Goal: Check status: Check status

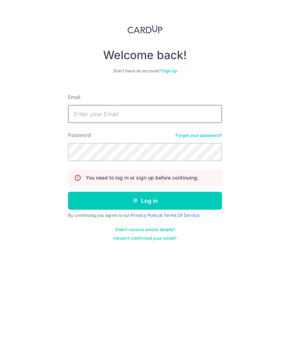
type input "[EMAIL_ADDRESS][DOMAIN_NAME]"
click at [145, 201] on button "Log in" at bounding box center [145, 201] width 154 height 18
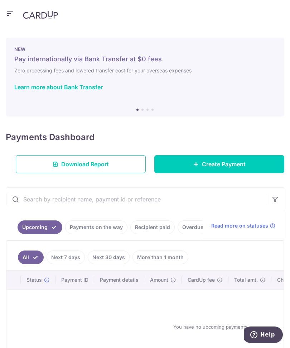
click at [162, 228] on link "Recipient paid" at bounding box center [152, 227] width 44 height 14
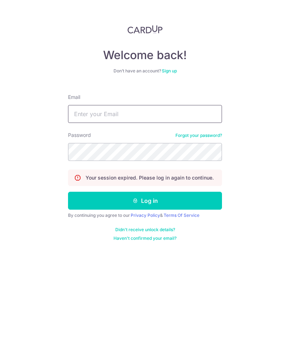
type input "[EMAIL_ADDRESS][DOMAIN_NAME]"
click at [145, 201] on button "Log in" at bounding box center [145, 201] width 154 height 18
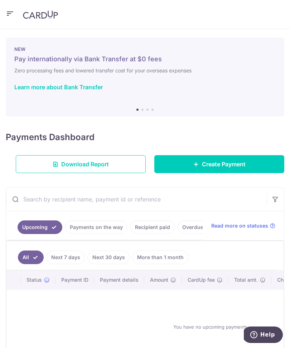
click at [158, 233] on link "Recipient paid" at bounding box center [152, 227] width 44 height 14
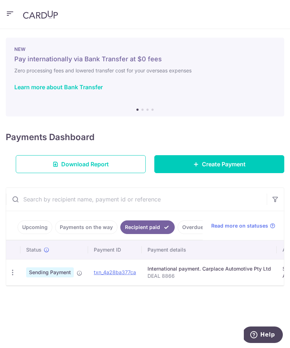
click at [96, 231] on link "Payments on the way" at bounding box center [86, 227] width 62 height 14
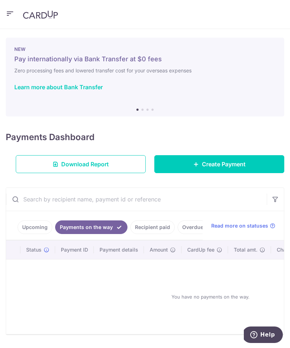
click at [158, 230] on link "Recipient paid" at bounding box center [152, 227] width 44 height 14
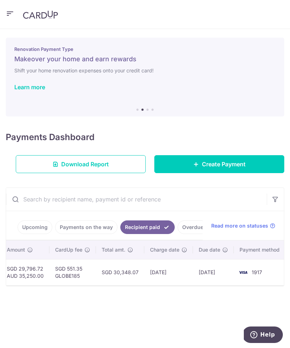
scroll to position [0, 275]
